Goal: Entertainment & Leisure: Browse casually

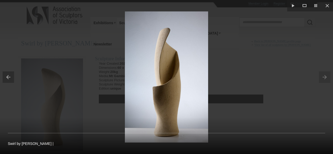
click at [4, 76] on button at bounding box center [7, 77] width 14 height 26
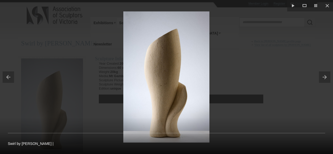
click at [11, 78] on button at bounding box center [7, 77] width 14 height 26
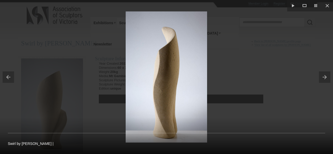
click at [10, 78] on button at bounding box center [7, 77] width 14 height 26
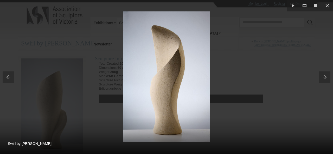
click at [10, 78] on button at bounding box center [7, 77] width 14 height 26
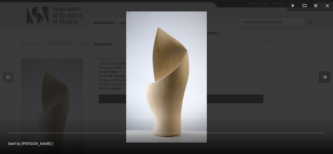
click at [326, 78] on button at bounding box center [326, 77] width 14 height 26
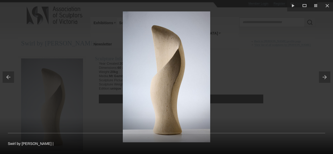
click at [8, 76] on button at bounding box center [7, 77] width 14 height 26
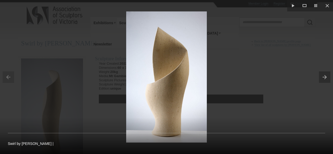
click at [321, 78] on button at bounding box center [326, 77] width 14 height 26
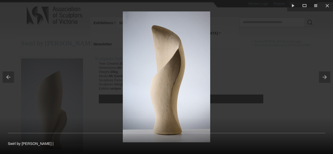
click at [321, 78] on button at bounding box center [326, 77] width 14 height 26
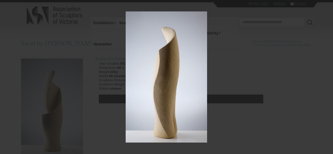
click at [321, 78] on button at bounding box center [326, 77] width 14 height 26
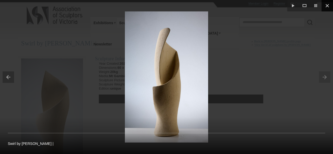
click at [328, 4] on button at bounding box center [326, 5] width 11 height 11
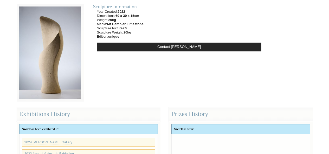
scroll to position [78, 0]
